Goal: Task Accomplishment & Management: Manage account settings

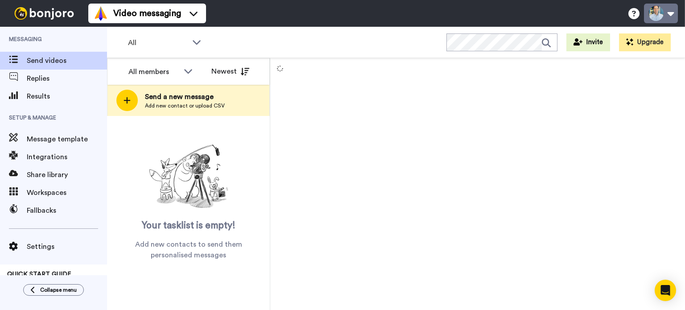
click at [662, 15] on button at bounding box center [661, 14] width 34 height 20
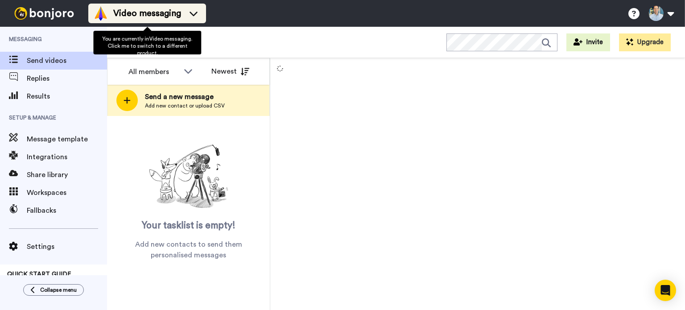
click at [166, 4] on li "Video messaging" at bounding box center [147, 14] width 118 height 20
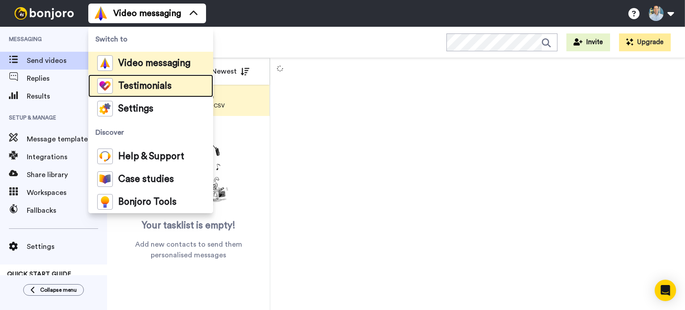
click at [153, 86] on span "Testimonials" at bounding box center [144, 86] width 53 height 9
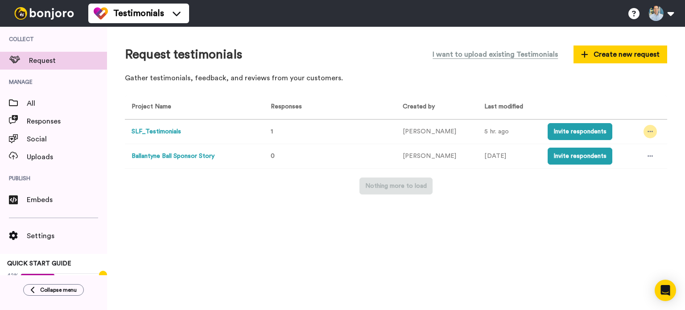
click at [643, 131] on div at bounding box center [649, 131] width 13 height 13
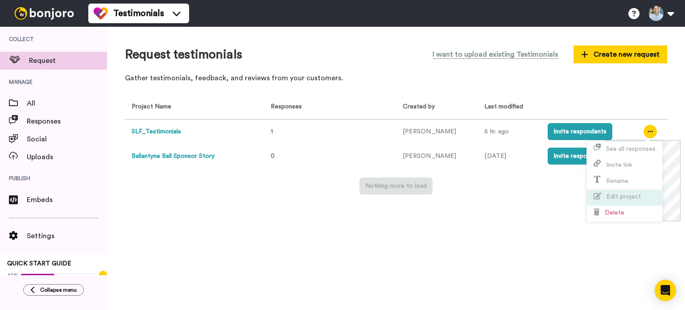
click at [619, 197] on span "Edit project" at bounding box center [623, 196] width 34 height 6
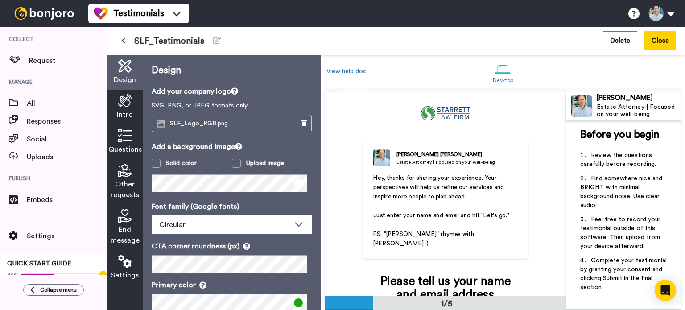
click at [121, 140] on icon at bounding box center [124, 135] width 13 height 13
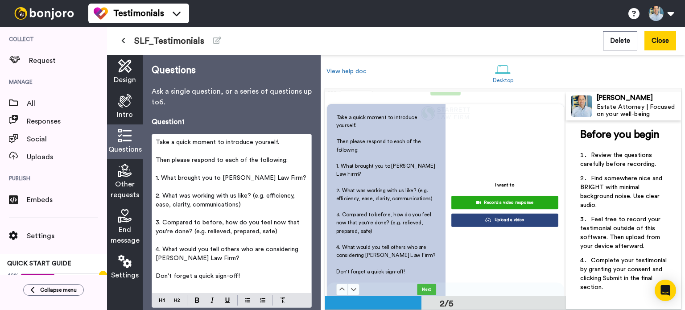
scroll to position [257, 0]
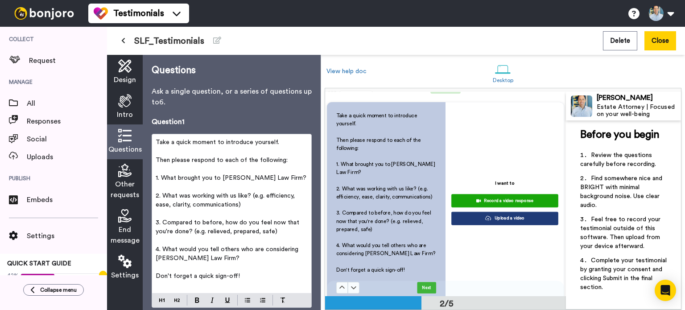
click at [121, 140] on icon at bounding box center [124, 135] width 13 height 13
click at [292, 194] on span "2. What was working with us like? (e.g. efficiency, ease, clarity, communicatio…" at bounding box center [226, 200] width 141 height 15
click at [189, 205] on span "2. What was working with us like? (e.g. efficient, easy, clarity, communication…" at bounding box center [232, 200] width 153 height 15
click at [214, 259] on p "4. What would you tell others who are considering [PERSON_NAME] Law Firm?" at bounding box center [232, 254] width 152 height 18
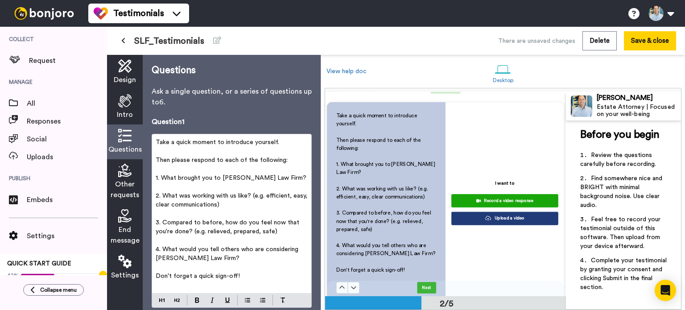
click at [161, 181] on span "1. What brought you to [PERSON_NAME] Law Firm?" at bounding box center [231, 178] width 151 height 6
drag, startPoint x: 235, startPoint y: 257, endPoint x: 254, endPoint y: 249, distance: 20.6
click at [254, 249] on p "4. What would you tell others who are considering [PERSON_NAME] Law Firm?" at bounding box center [232, 254] width 152 height 18
click at [168, 208] on p "2. What was working with us like? (e.g. efficient, easy, clear communications)" at bounding box center [232, 200] width 152 height 18
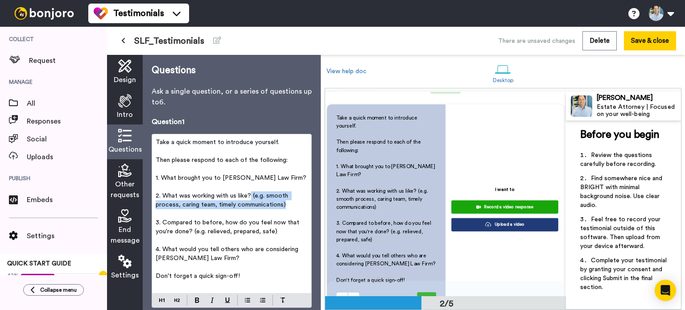
drag, startPoint x: 285, startPoint y: 207, endPoint x: 250, endPoint y: 197, distance: 36.4
click at [250, 197] on p "2. What was working with us like? (e.g. smooth process, caring team, timely com…" at bounding box center [232, 200] width 152 height 18
copy span "(e.g. smooth process, caring team, timely communications)"
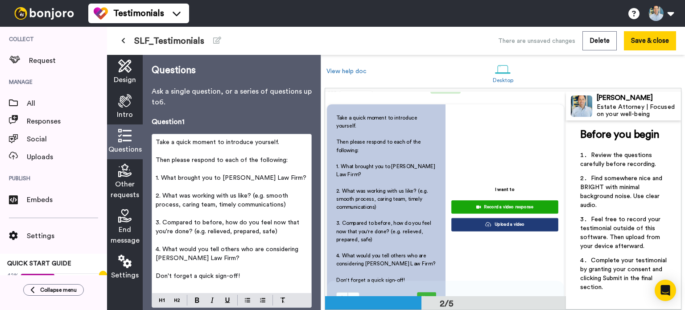
click at [261, 216] on p "﻿" at bounding box center [232, 213] width 152 height 9
click at [656, 39] on button "Save & close" at bounding box center [650, 40] width 52 height 19
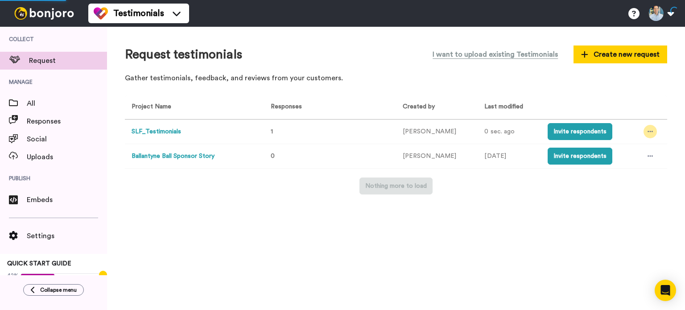
click at [647, 130] on icon at bounding box center [649, 131] width 5 height 6
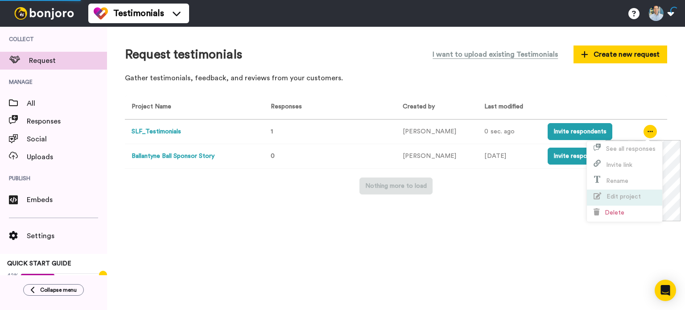
click at [630, 199] on span "Edit project" at bounding box center [623, 196] width 34 height 6
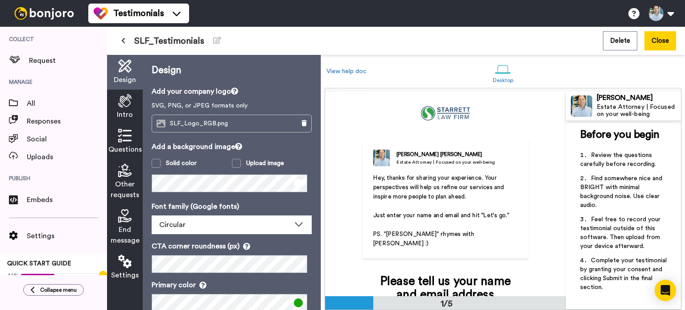
click at [113, 183] on span "Other requests" at bounding box center [125, 189] width 29 height 21
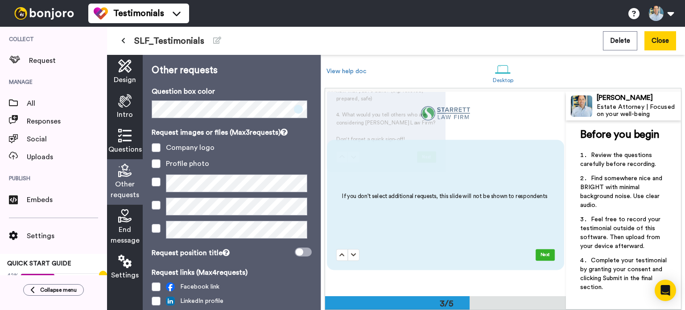
scroll to position [400, 0]
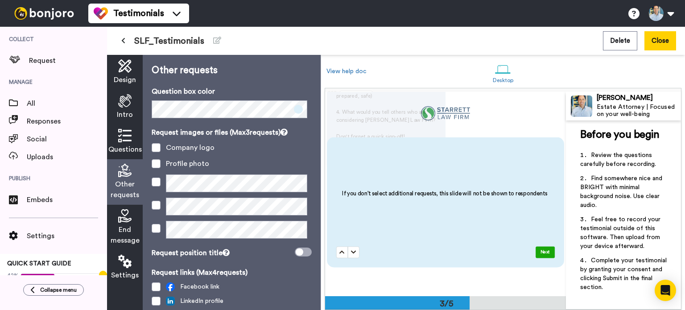
click at [124, 139] on icon at bounding box center [124, 135] width 13 height 13
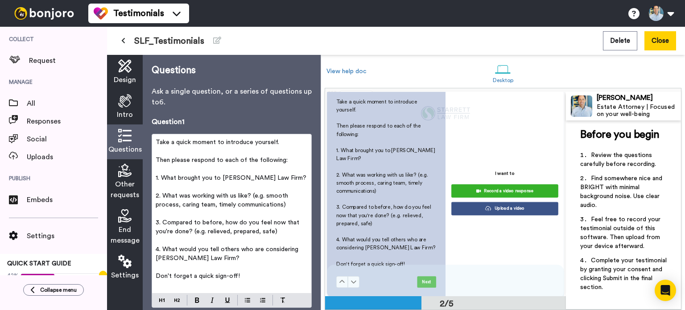
scroll to position [263, 0]
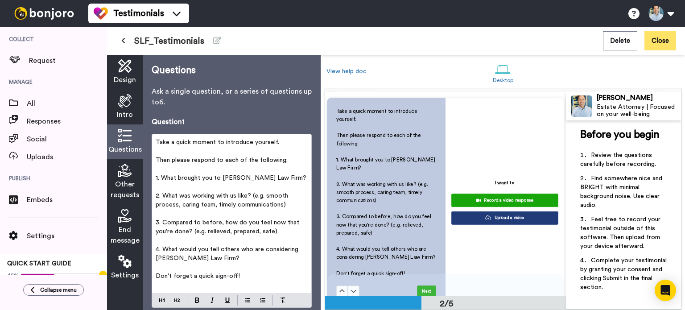
click at [663, 39] on button "Close" at bounding box center [660, 40] width 32 height 19
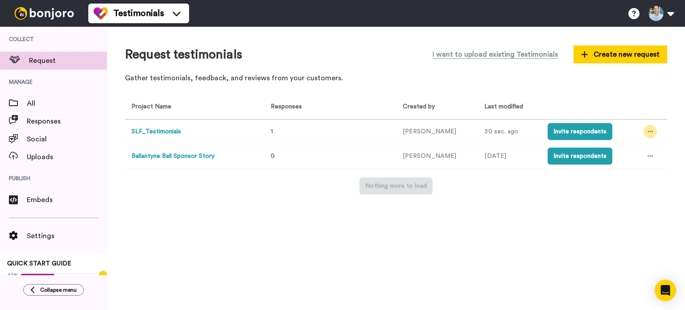
click at [650, 133] on div at bounding box center [649, 131] width 13 height 13
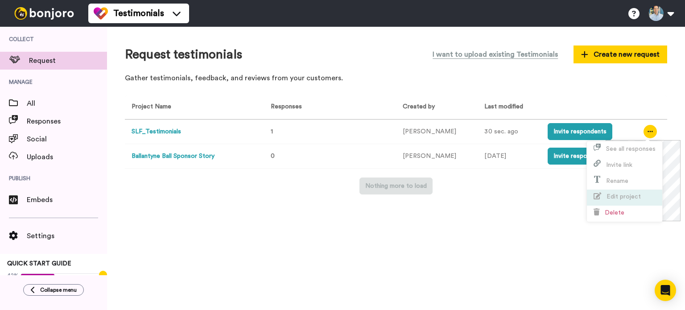
click at [620, 194] on span "Edit project" at bounding box center [623, 196] width 34 height 6
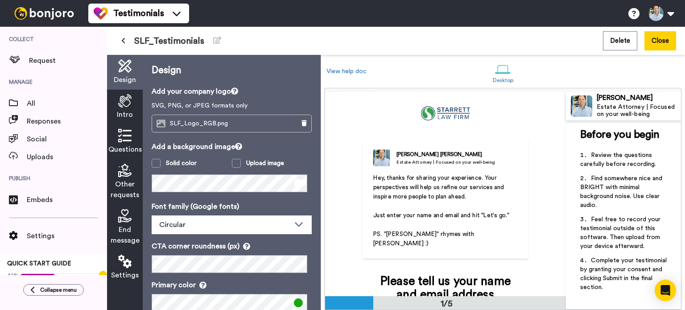
click at [121, 137] on icon at bounding box center [124, 135] width 13 height 13
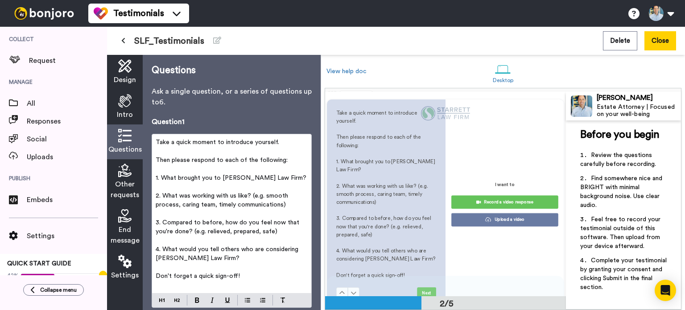
scroll to position [263, 0]
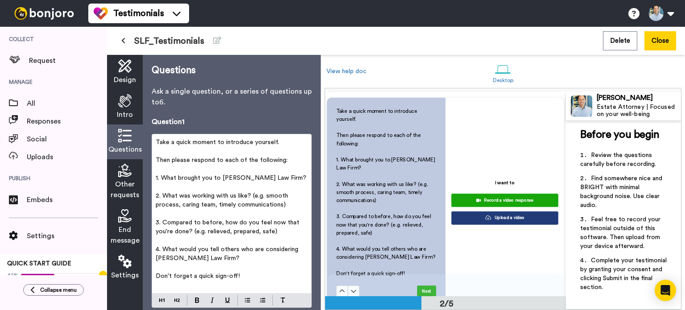
click at [212, 205] on span "2. What was working with us like? (e.g. smooth process, caring team, timely com…" at bounding box center [223, 200] width 134 height 15
click at [654, 37] on button "Save & close" at bounding box center [650, 40] width 52 height 19
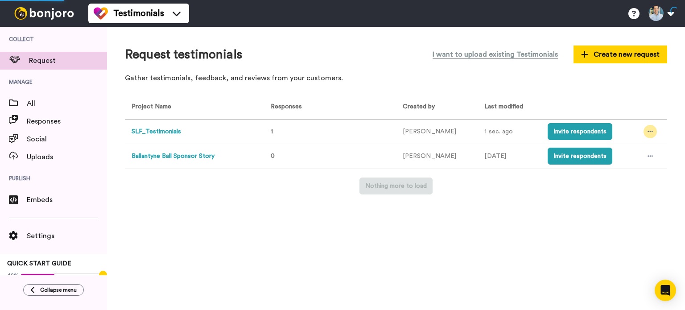
click at [649, 129] on icon at bounding box center [649, 131] width 5 height 6
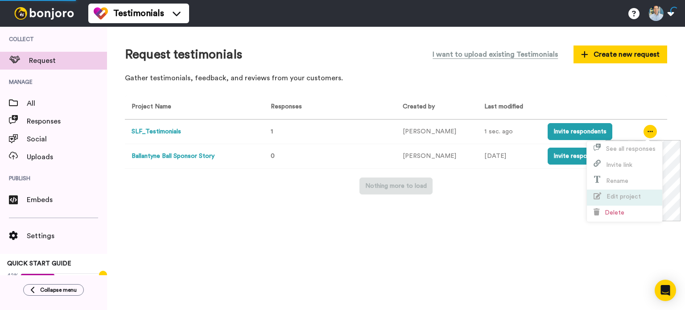
click at [626, 191] on li "Edit project" at bounding box center [624, 197] width 75 height 16
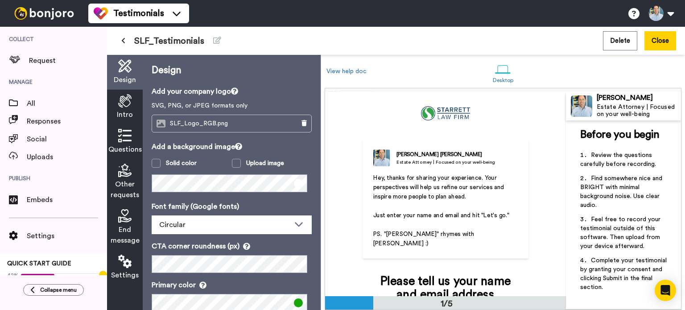
click at [127, 131] on icon at bounding box center [124, 135] width 13 height 13
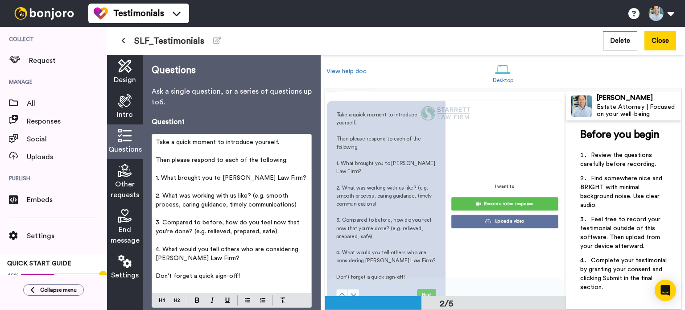
scroll to position [263, 0]
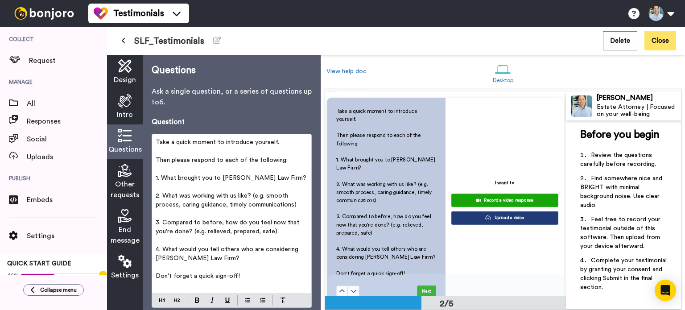
click at [664, 39] on button "Close" at bounding box center [660, 40] width 32 height 19
